Goal: Browse casually: Explore the website without a specific task or goal

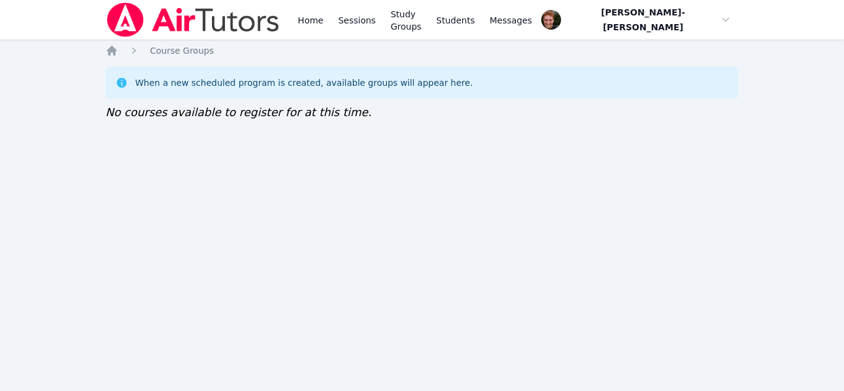
click at [532, 111] on div "When a new scheduled program is created, available groups will appear here. No …" at bounding box center [422, 94] width 633 height 54
